Goal: Information Seeking & Learning: Learn about a topic

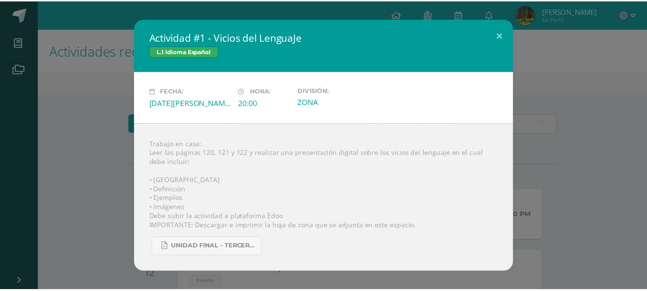
scroll to position [268, 0]
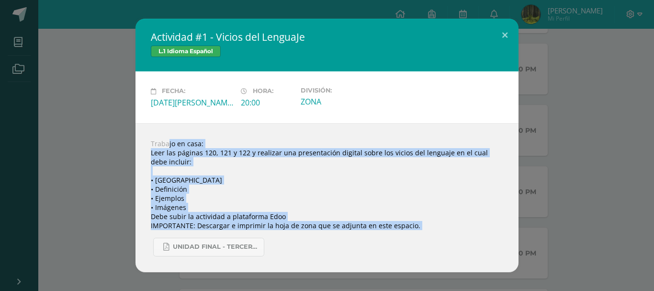
click at [67, 135] on div "Actividad #1 - Vicios del LenguaJe L.1 Idioma Español Fecha: Martes 12 de Agost…" at bounding box center [327, 145] width 646 height 253
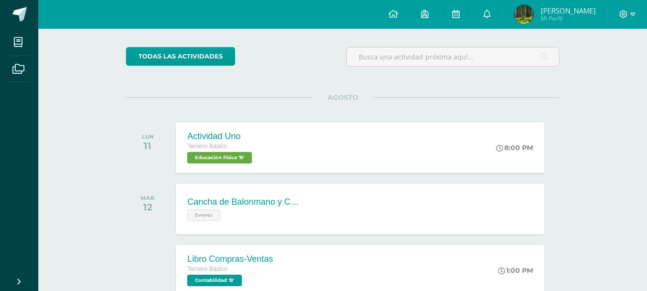
scroll to position [0, 0]
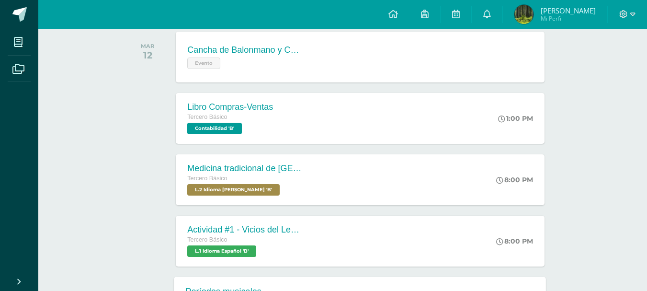
scroll to position [316, 0]
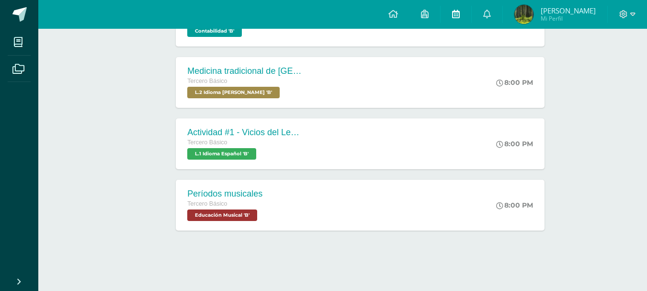
click at [456, 12] on icon at bounding box center [456, 14] width 8 height 9
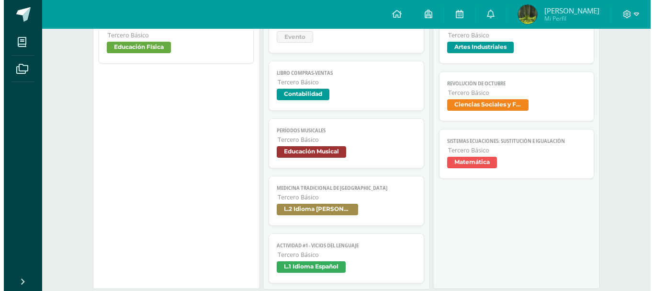
scroll to position [191, 0]
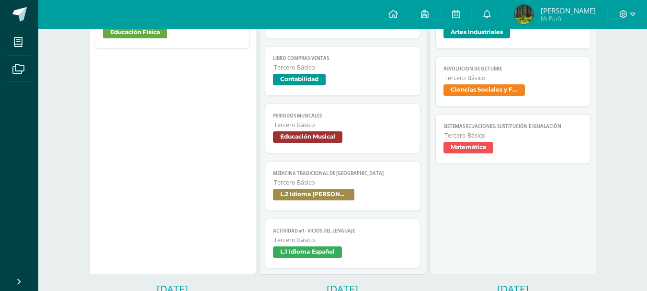
click at [314, 256] on span "L.1 Idioma Español" at bounding box center [307, 251] width 69 height 11
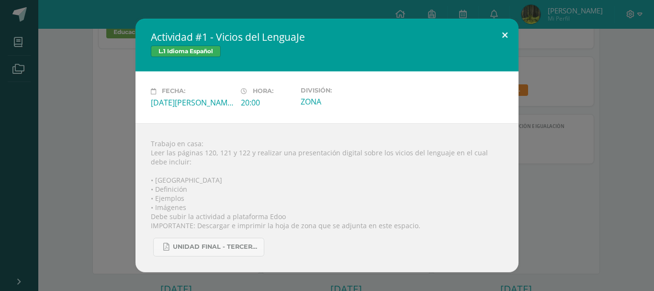
click at [496, 30] on button at bounding box center [504, 35] width 27 height 33
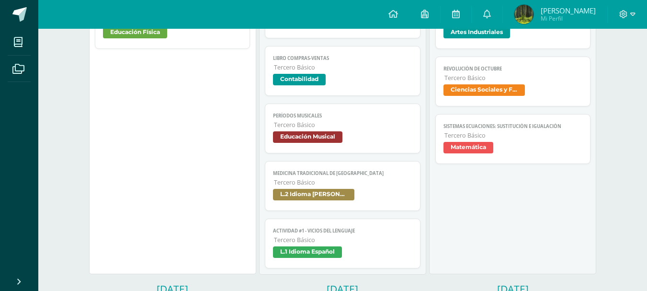
click at [333, 185] on span "Tercero Básico" at bounding box center [343, 182] width 138 height 8
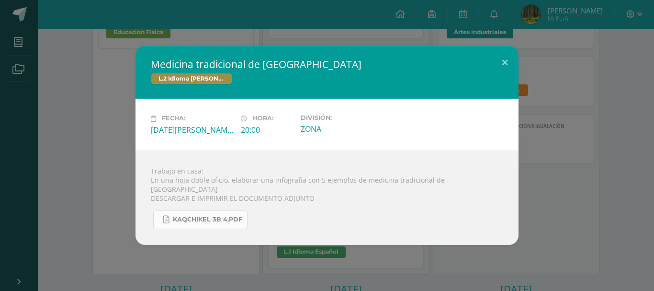
drag, startPoint x: 145, startPoint y: 146, endPoint x: 222, endPoint y: 216, distance: 104.4
click at [222, 216] on div "Medicina tradicional de Guatemala L.2 Idioma Maya Kaqchikel Fecha: Martes 12 de…" at bounding box center [326, 145] width 383 height 198
click at [54, 136] on div "Medicina tradicional de Guatemala L.2 Idioma Maya Kaqchikel Fecha: Martes 12 de…" at bounding box center [327, 145] width 646 height 198
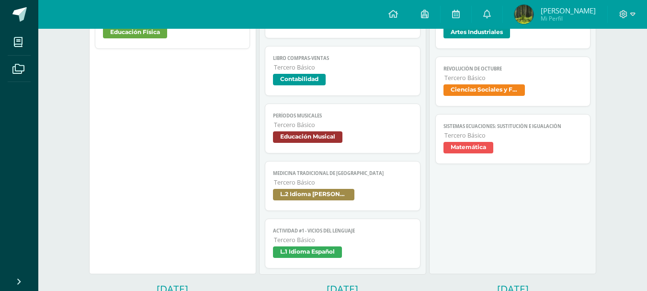
click at [289, 173] on span "Medicina tradicional de [GEOGRAPHIC_DATA]" at bounding box center [342, 173] width 139 height 6
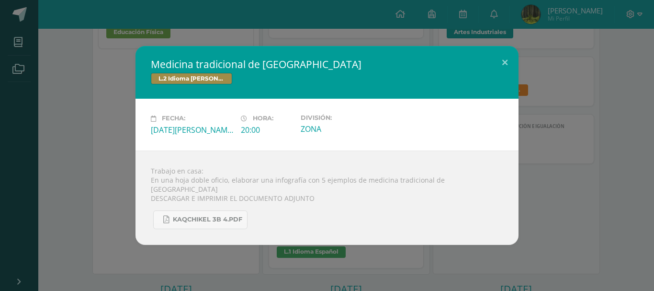
drag, startPoint x: 150, startPoint y: 160, endPoint x: 292, endPoint y: 211, distance: 150.0
click at [292, 211] on div "Medicina tradicional de Guatemala L.2 Idioma Maya Kaqchikel Fecha: Martes 12 de…" at bounding box center [326, 145] width 383 height 198
click at [370, 202] on div "KAQCHIKEL 3B 4.pdf" at bounding box center [327, 215] width 352 height 26
drag, startPoint x: 362, startPoint y: 184, endPoint x: 490, endPoint y: 185, distance: 127.8
click at [490, 185] on div "Trabajo en casa: En una hoja doble oficio, elaborar una infografía con 5 ejempl…" at bounding box center [326, 197] width 383 height 94
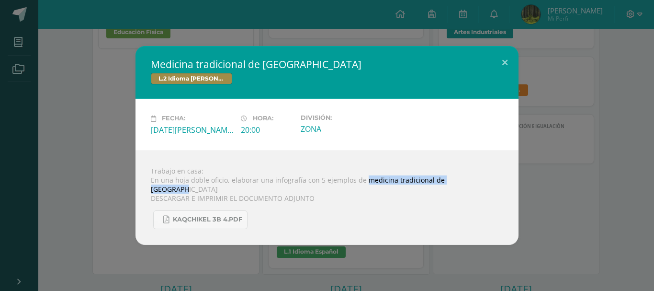
copy div "medicina tradicional de Guatemala"
click at [165, 160] on div "Trabajo en casa: En una hoja doble oficio, elaborar una infografía con 5 ejempl…" at bounding box center [326, 197] width 383 height 94
drag, startPoint x: 148, startPoint y: 154, endPoint x: 319, endPoint y: 200, distance: 177.4
click at [319, 200] on div "Medicina tradicional de Guatemala L.2 Idioma Maya Kaqchikel Fecha: Martes 12 de…" at bounding box center [326, 145] width 383 height 198
